Goal: Complete application form: Complete application form

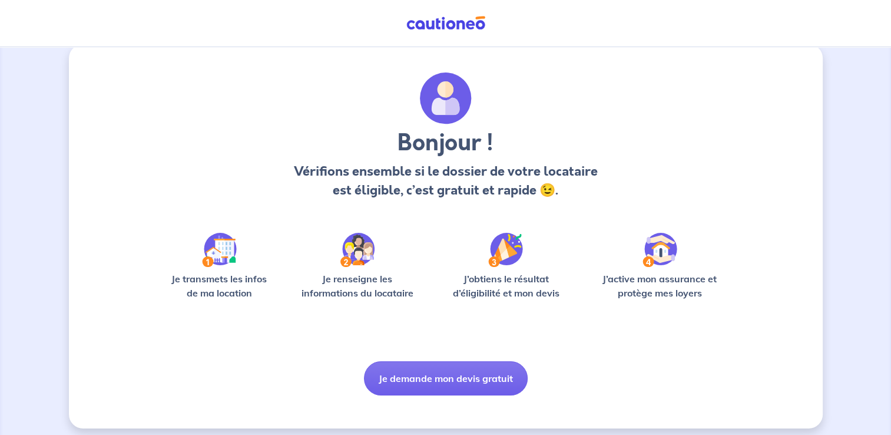
scroll to position [24, 0]
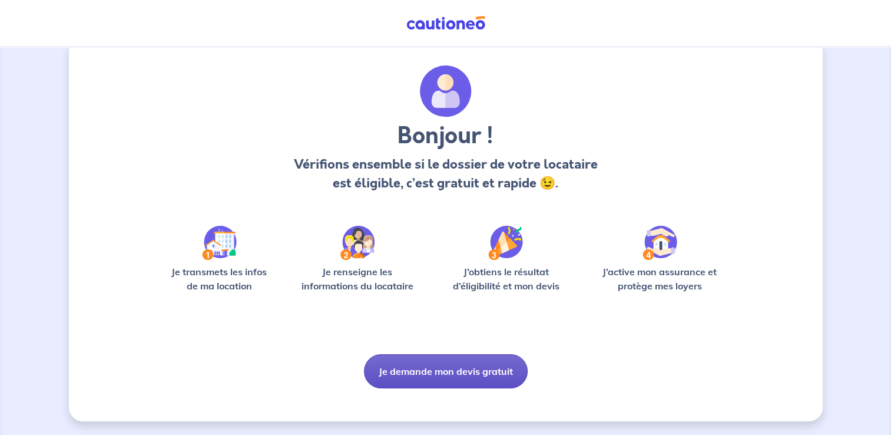
click at [444, 369] on button "Je demande mon devis gratuit" at bounding box center [446, 371] width 164 height 34
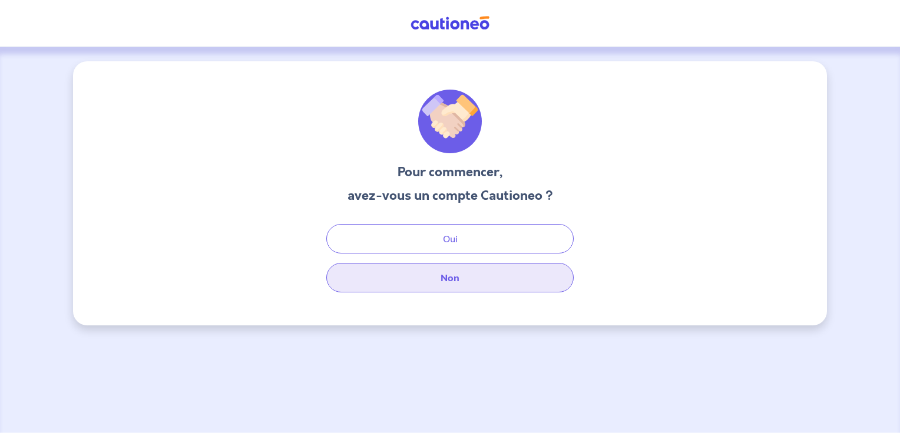
click at [454, 277] on button "Non" at bounding box center [449, 277] width 247 height 29
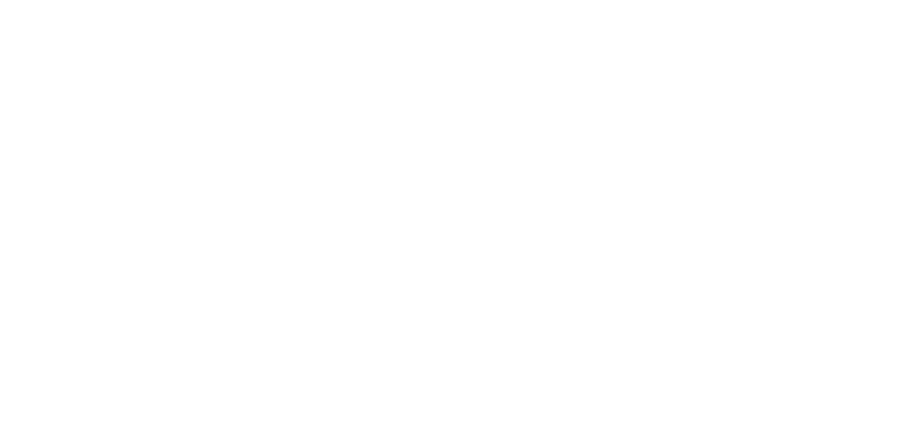
select select "FR"
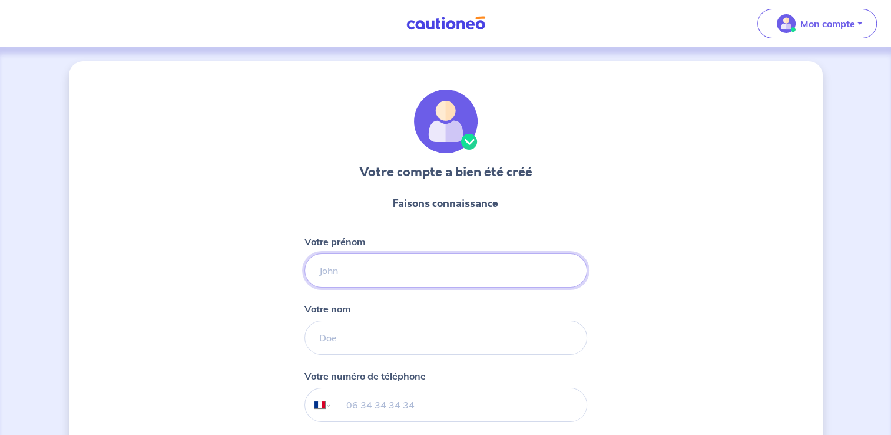
click at [389, 267] on input "Votre prénom" at bounding box center [446, 270] width 283 height 34
type input "[PERSON_NAME]"
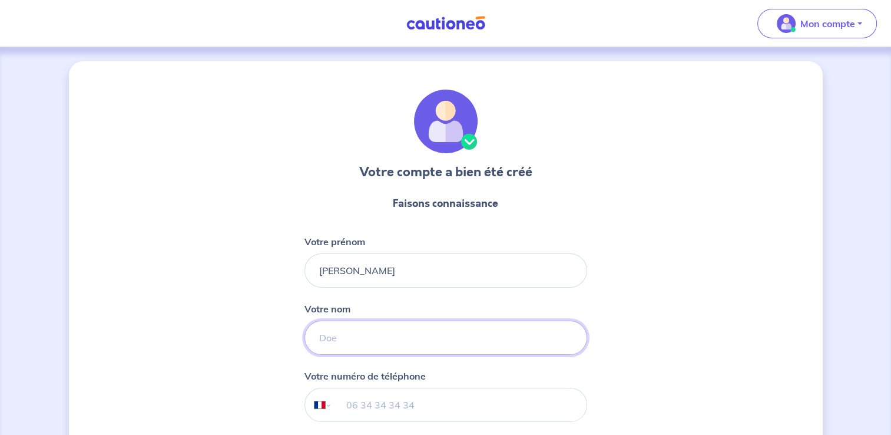
type input "Lachaize"
type input "[PHONE_NUMBER]"
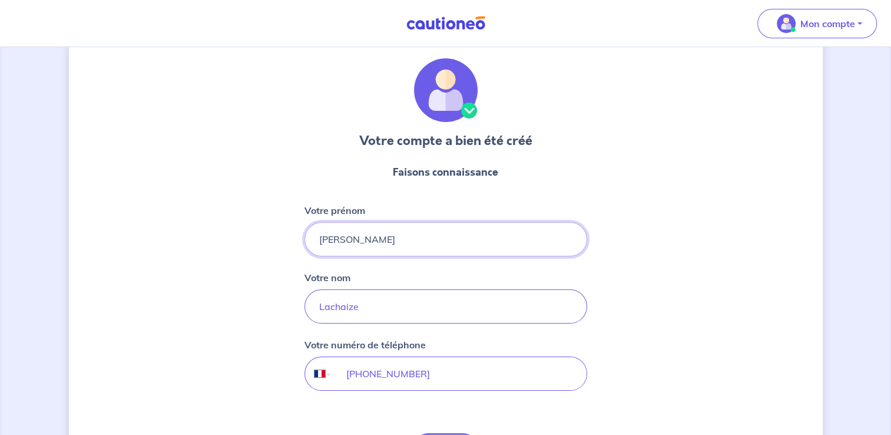
scroll to position [119, 0]
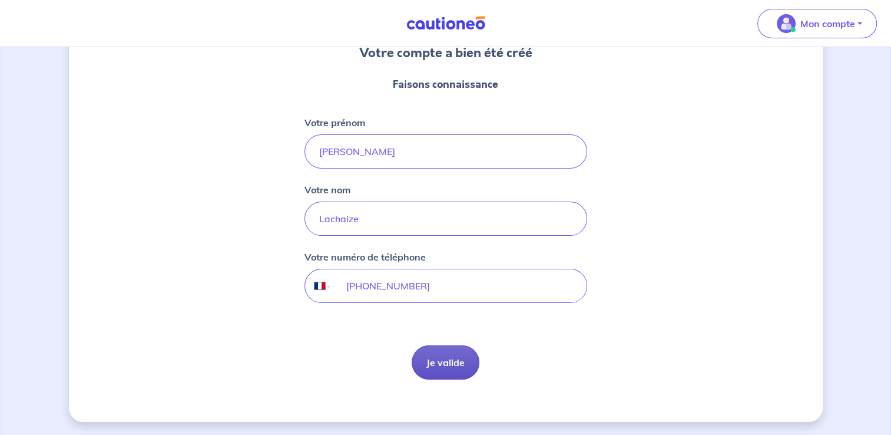
click at [450, 359] on button "Je valide" at bounding box center [446, 362] width 68 height 34
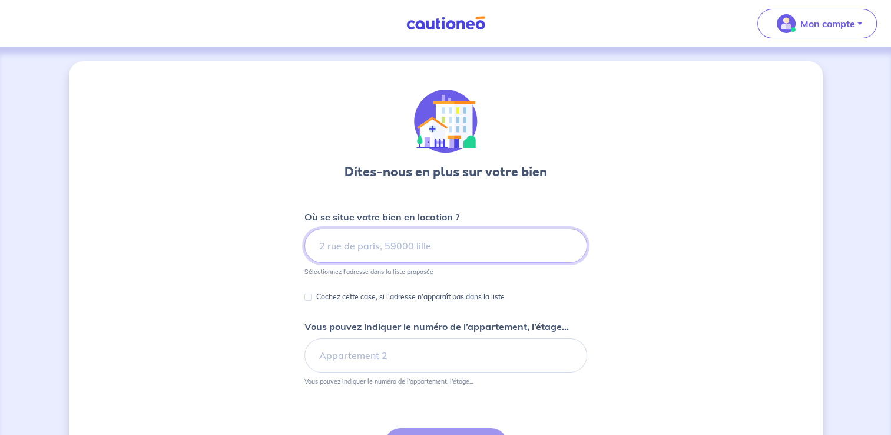
click at [346, 249] on input at bounding box center [446, 246] width 283 height 34
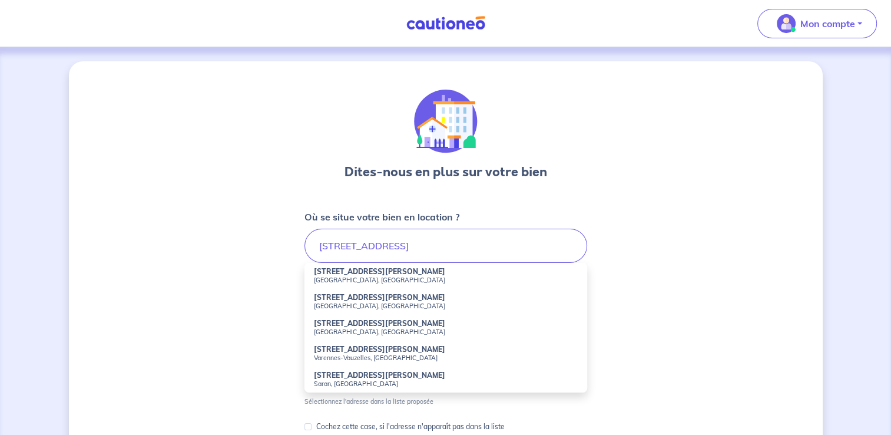
click at [332, 276] on small "[GEOGRAPHIC_DATA], [GEOGRAPHIC_DATA]" at bounding box center [446, 280] width 264 height 8
type input "[STREET_ADDRESS][PERSON_NAME]"
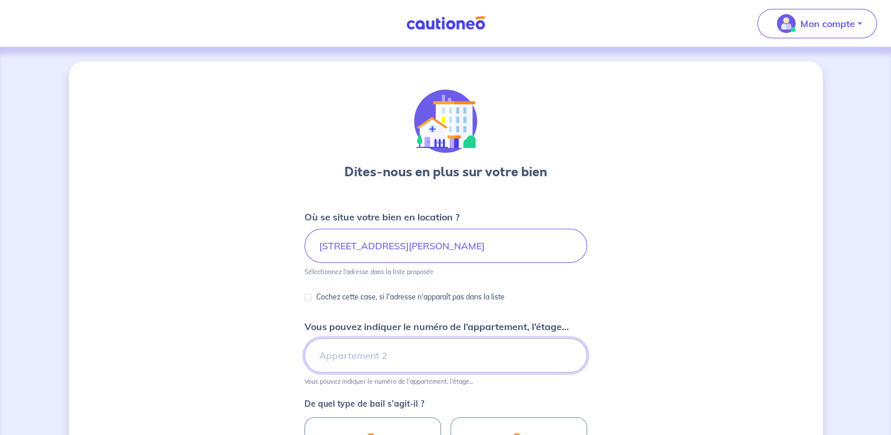
click at [368, 357] on input "Vous pouvez indiquer le numéro de l’appartement, l’étage..." at bounding box center [446, 355] width 283 height 34
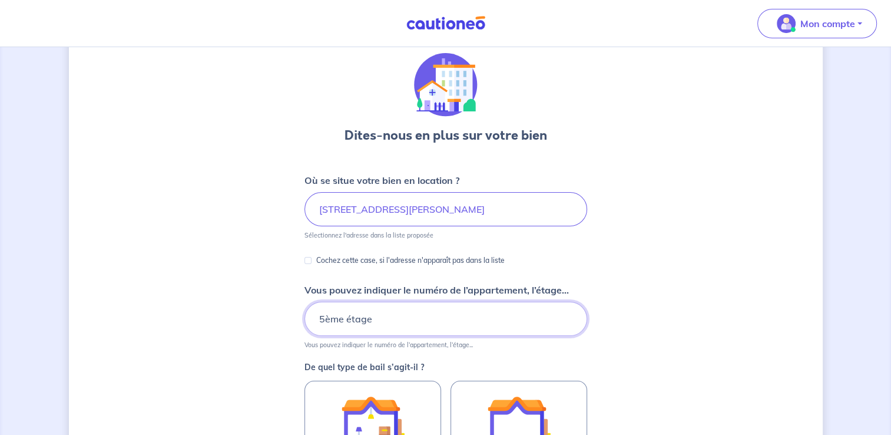
type input "5ème étage"
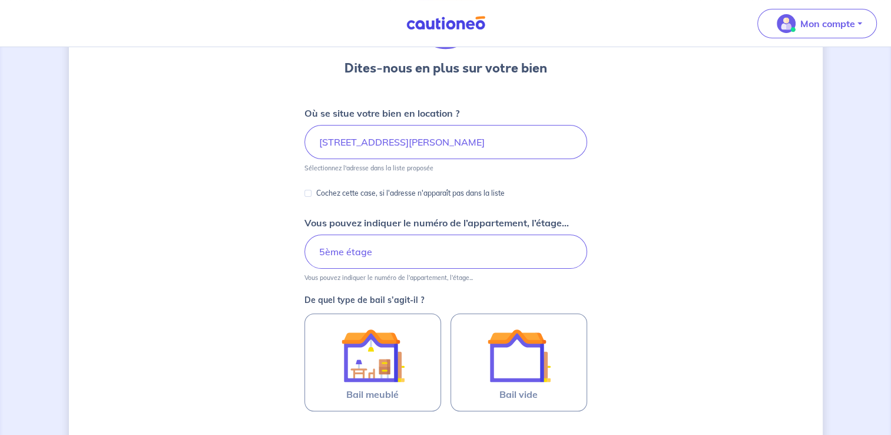
scroll to position [118, 0]
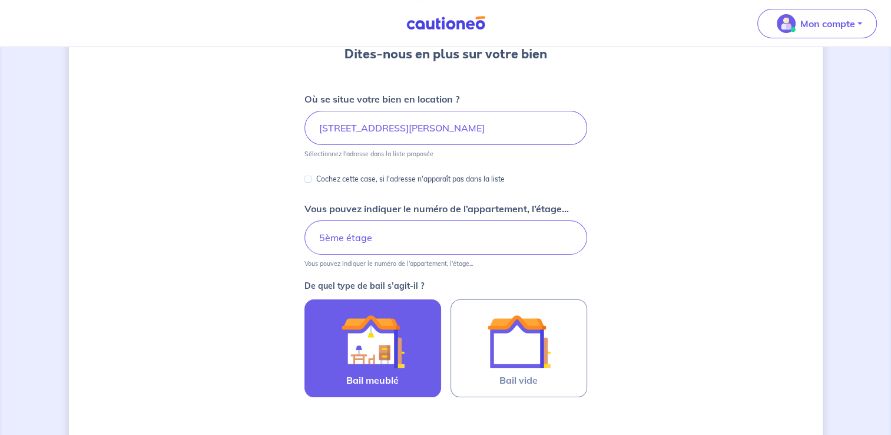
click at [369, 358] on img at bounding box center [373, 341] width 64 height 64
click at [0, 0] on input "Bail meublé" at bounding box center [0, 0] width 0 height 0
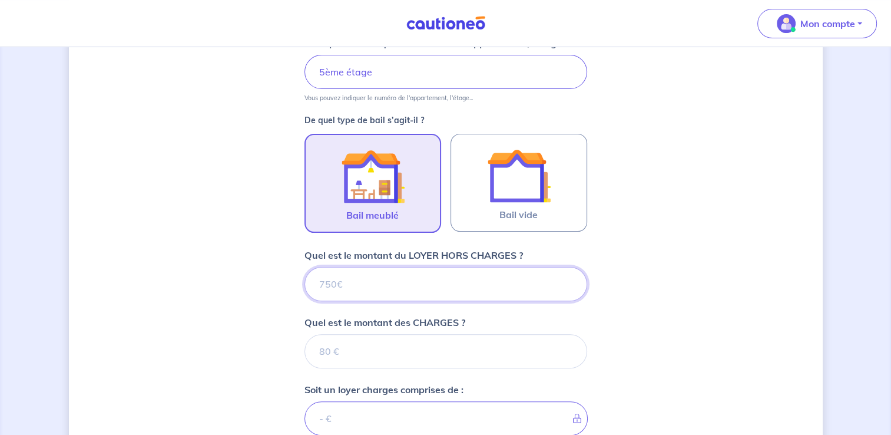
scroll to position [349, 0]
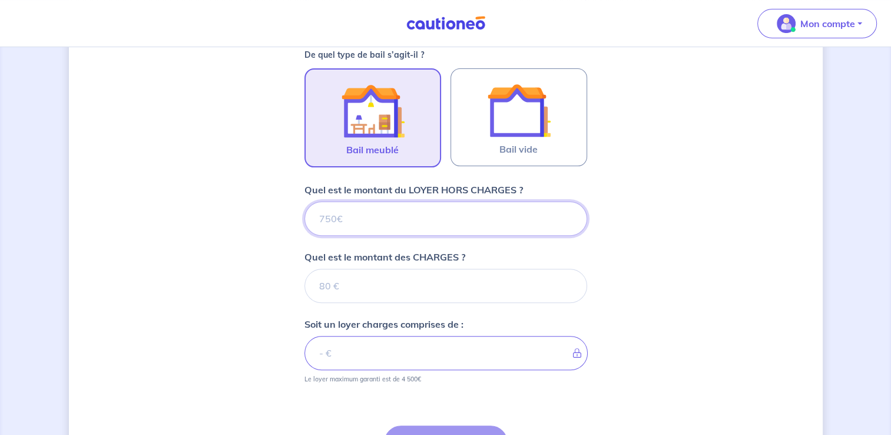
click at [352, 220] on input "Quel est le montant du LOYER HORS CHARGES ?" at bounding box center [446, 219] width 283 height 34
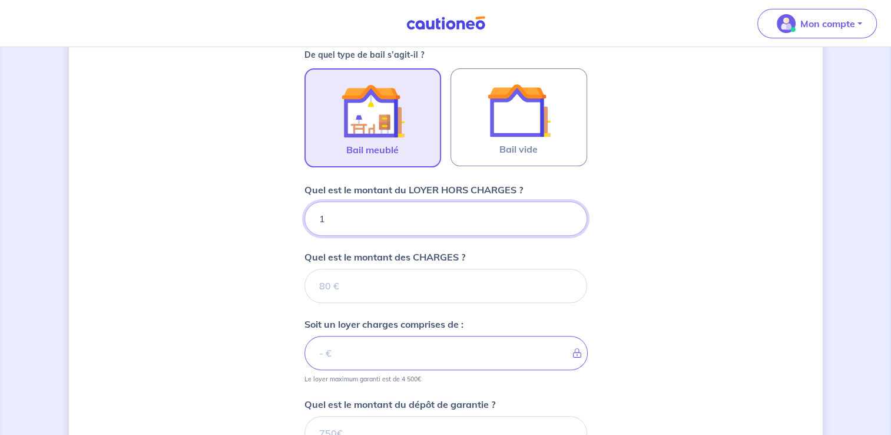
type input "14"
type input "1400"
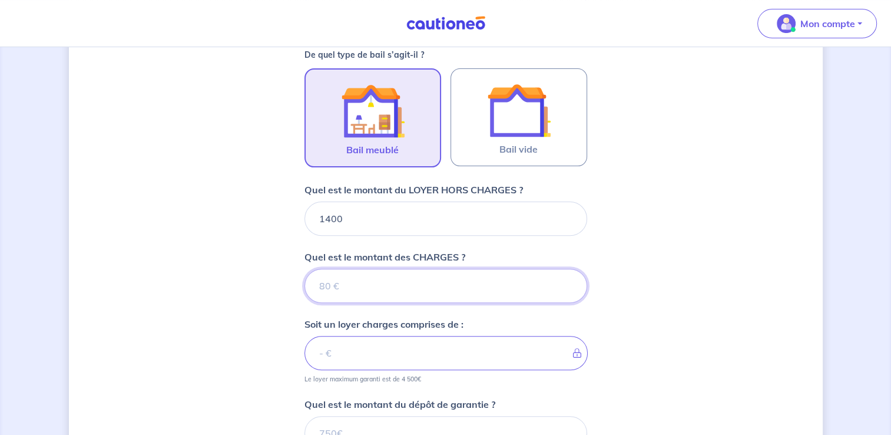
click at [362, 279] on input "Quel est le montant des CHARGES ?" at bounding box center [446, 286] width 283 height 34
type input "100"
type input "1500"
type input "100"
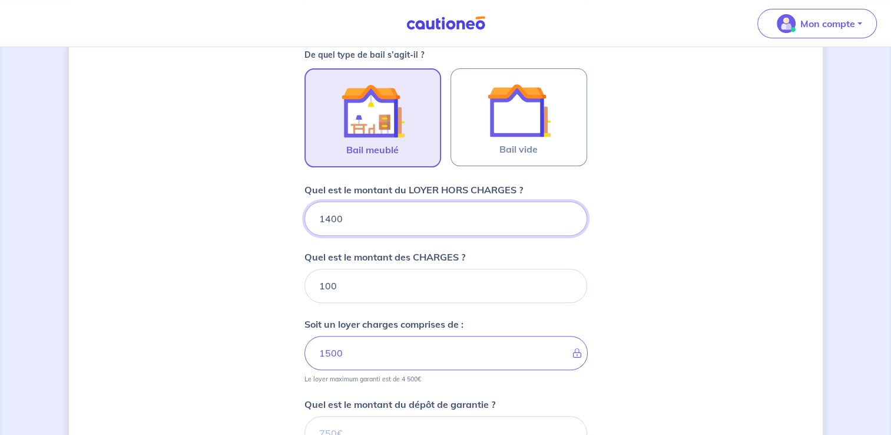
click at [341, 222] on input "1400" at bounding box center [446, 219] width 283 height 34
type input "14"
type input "114"
type input "1430"
type input "1530"
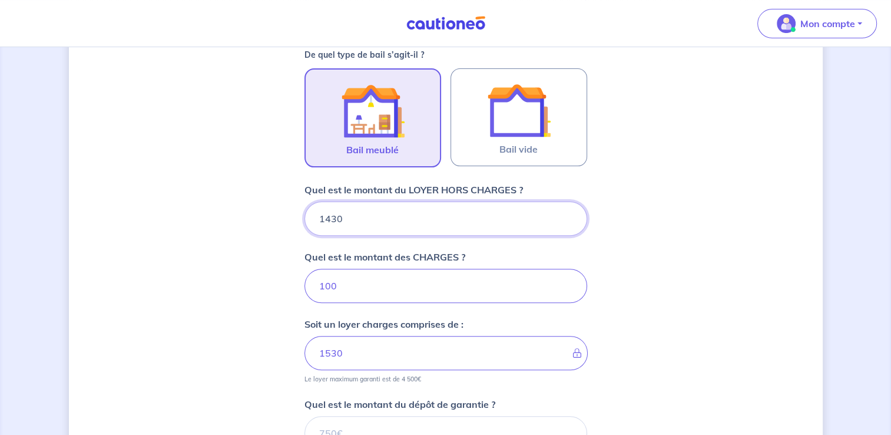
type input "1430"
click at [408, 292] on input "100" at bounding box center [446, 286] width 283 height 34
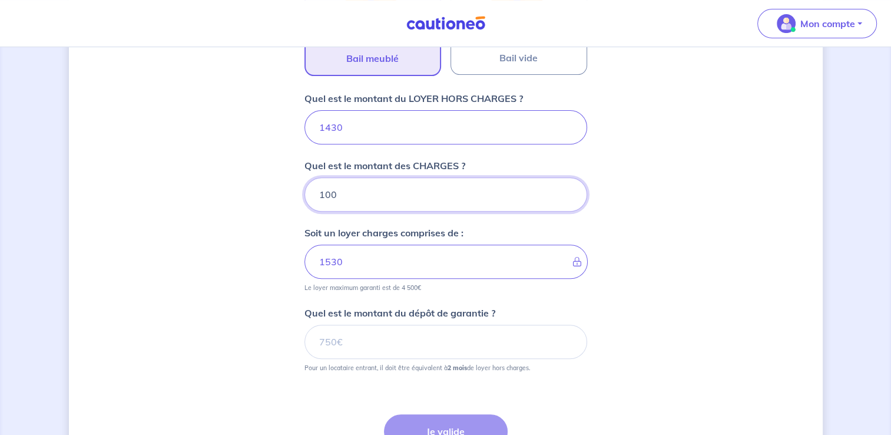
scroll to position [467, 0]
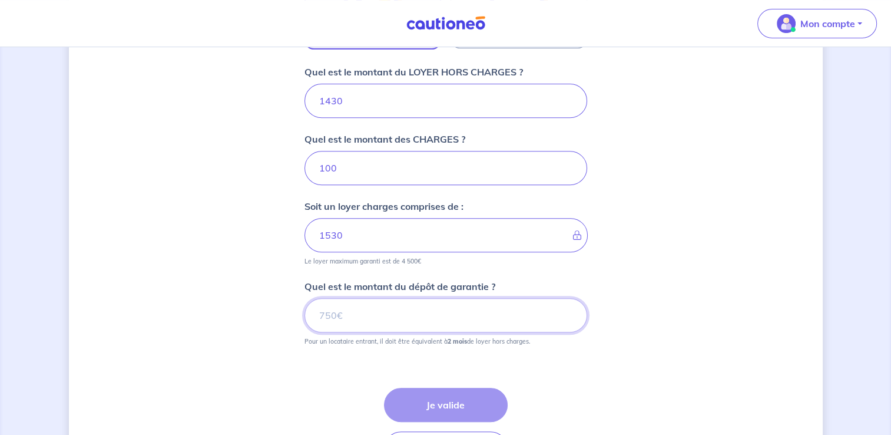
click at [359, 312] on input "Quel est le montant du dépôt de garantie ?" at bounding box center [446, 315] width 283 height 34
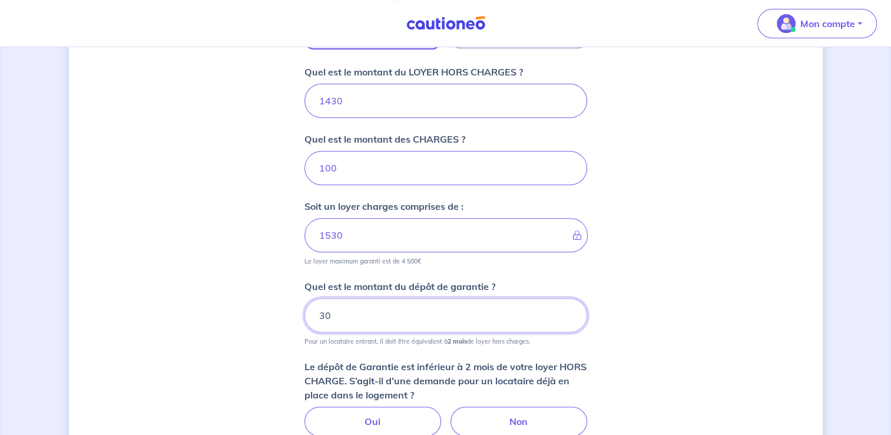
type input "3"
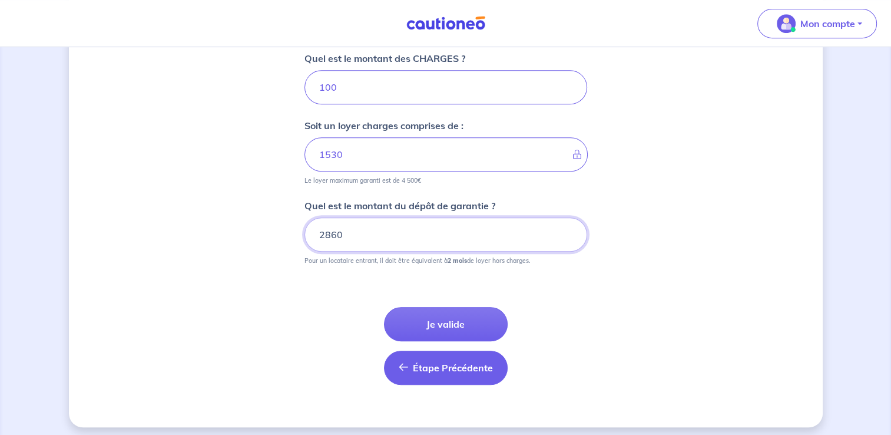
scroll to position [552, 0]
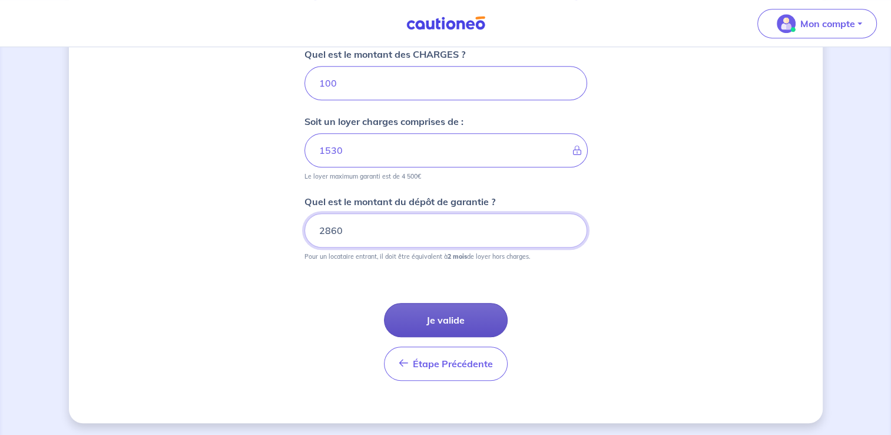
type input "2860"
click at [460, 318] on button "Je valide" at bounding box center [446, 320] width 124 height 34
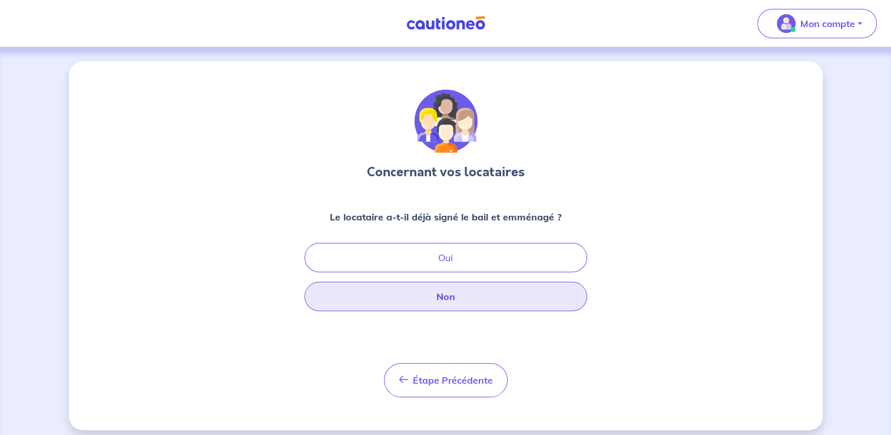
click at [460, 292] on button "Non" at bounding box center [446, 296] width 283 height 29
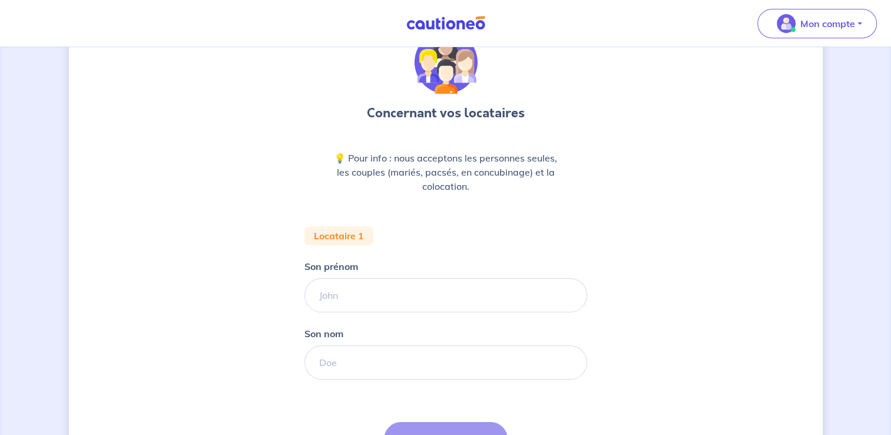
scroll to position [118, 0]
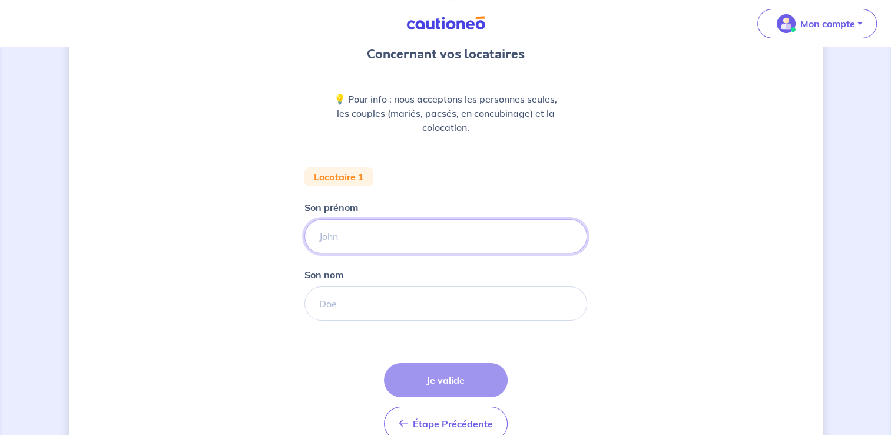
click at [344, 234] on input "Son prénom" at bounding box center [446, 236] width 283 height 34
type input "x"
click at [344, 303] on input "Son nom" at bounding box center [446, 303] width 283 height 34
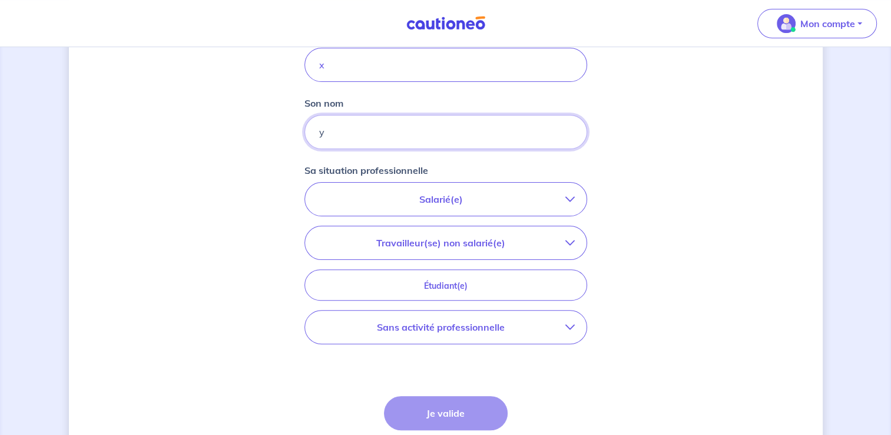
scroll to position [295, 0]
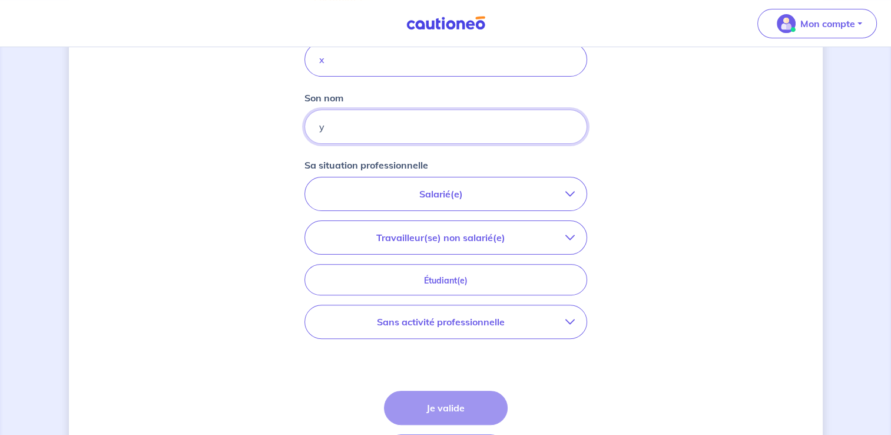
type input "y"
click at [493, 198] on p "Salarié(e)" at bounding box center [441, 194] width 249 height 14
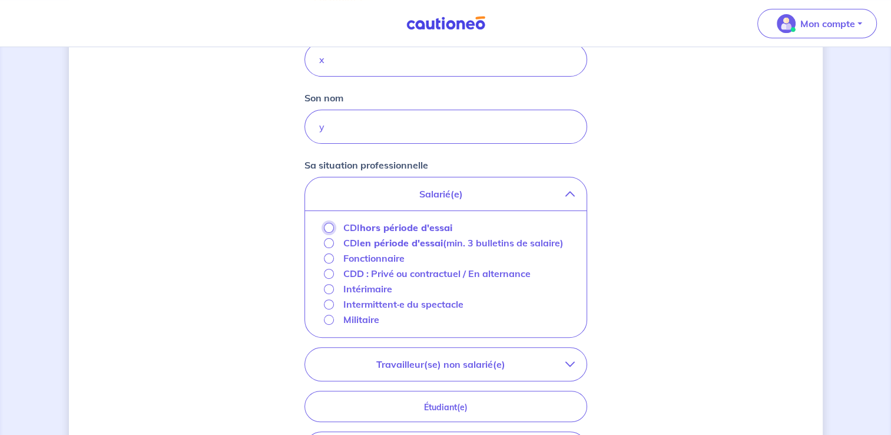
click at [331, 227] on input "CDI hors période d'essai" at bounding box center [329, 228] width 10 height 10
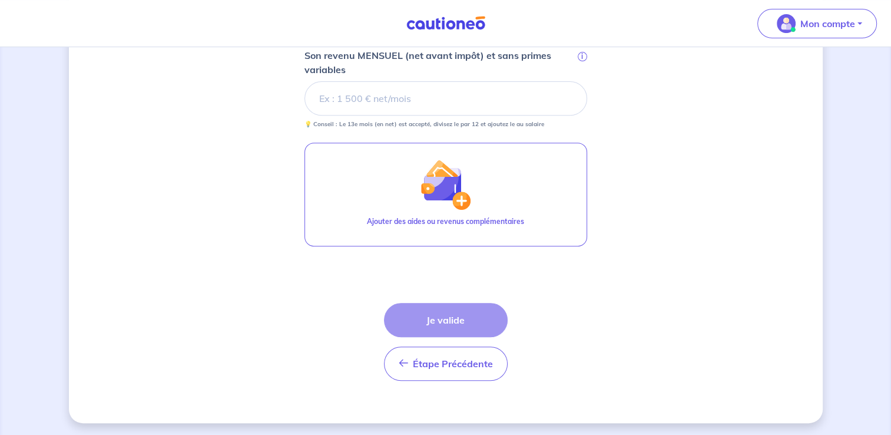
scroll to position [471, 0]
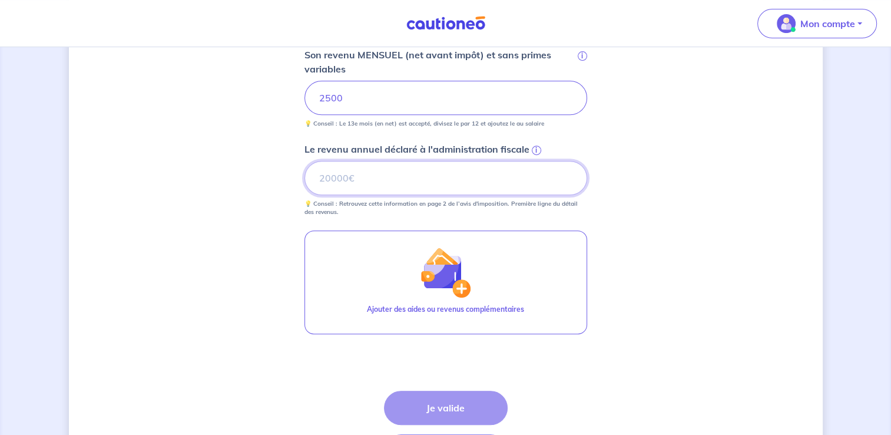
click at [414, 177] on input "Le revenu annuel déclaré à l'administration fiscale i" at bounding box center [446, 178] width 283 height 34
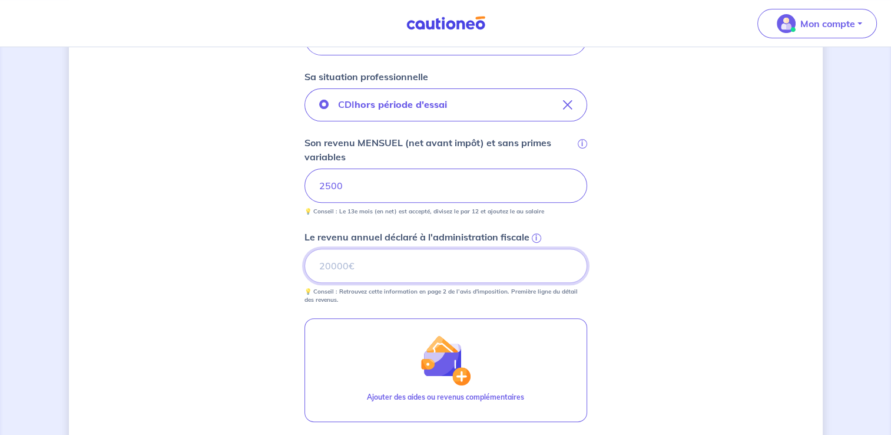
scroll to position [353, 0]
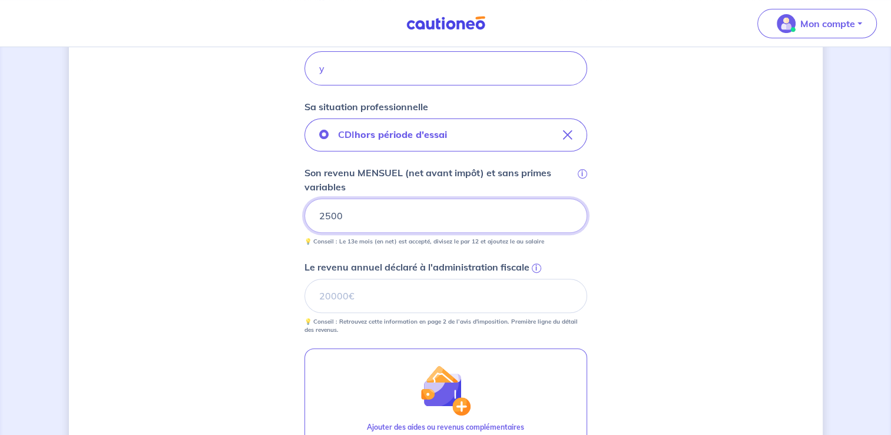
click at [351, 218] on input "2500" at bounding box center [446, 216] width 283 height 34
click at [352, 291] on input "Le revenu annuel déclaré à l'administration fiscale i" at bounding box center [446, 296] width 283 height 34
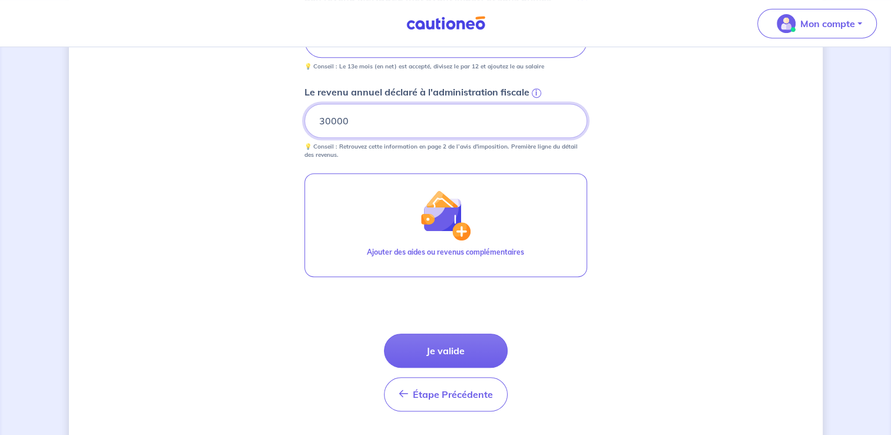
scroll to position [559, 0]
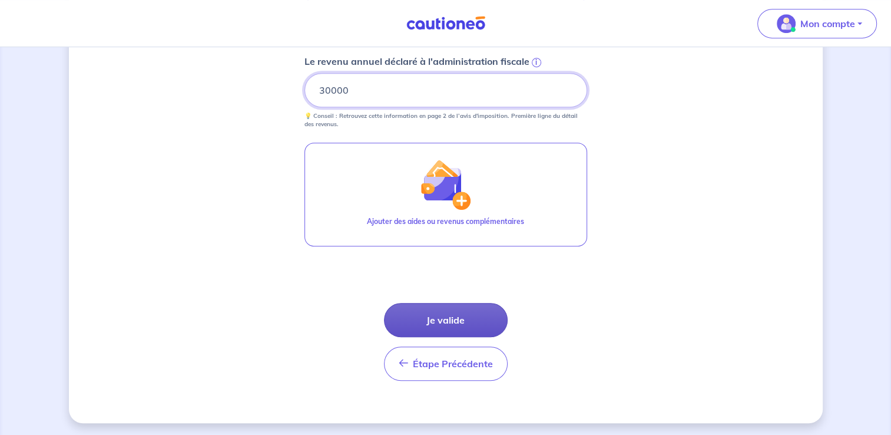
type input "30000"
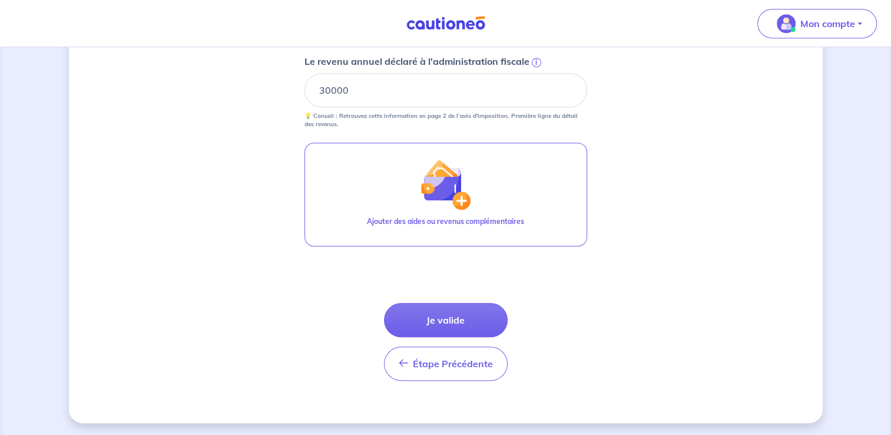
click at [476, 318] on button "Je valide" at bounding box center [446, 320] width 124 height 34
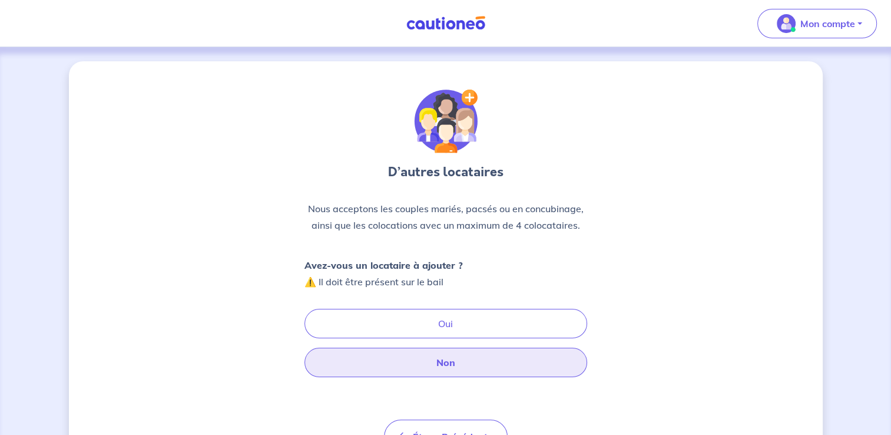
click at [465, 362] on button "Non" at bounding box center [446, 362] width 283 height 29
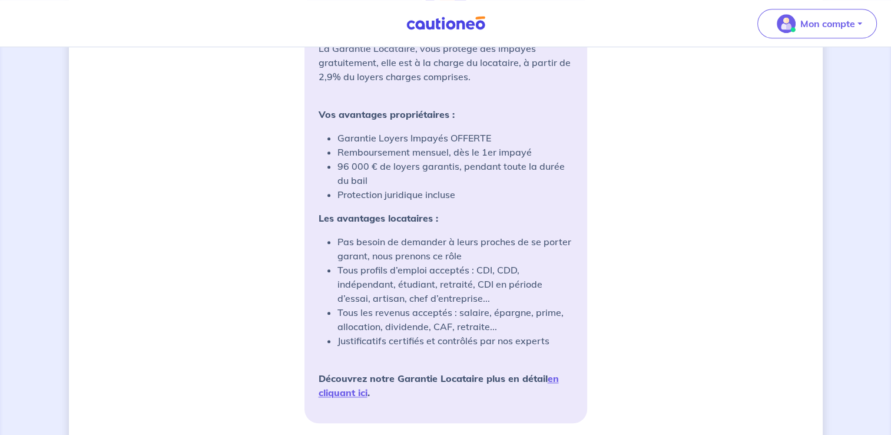
scroll to position [993, 0]
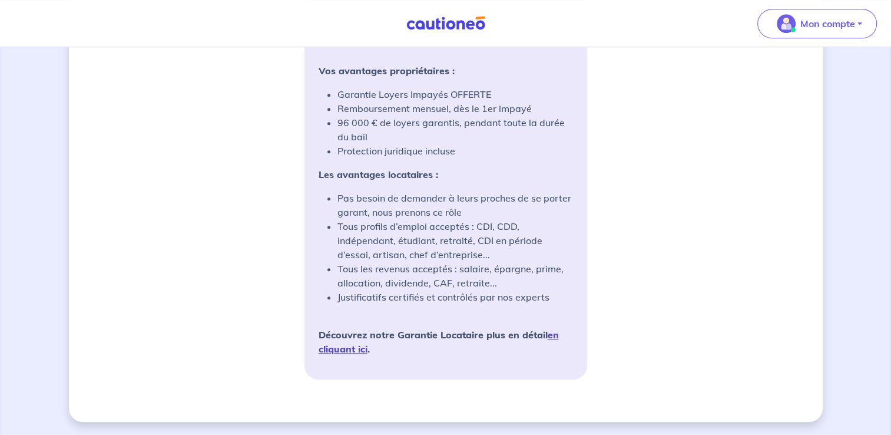
click at [361, 347] on link "en cliquant ici" at bounding box center [439, 342] width 240 height 26
